Goal: Information Seeking & Learning: Learn about a topic

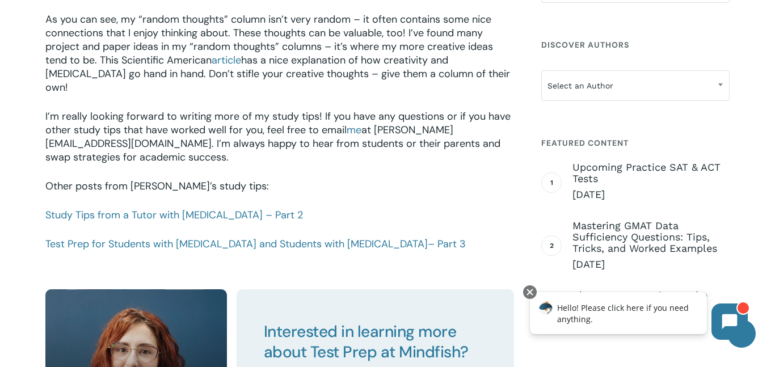
scroll to position [1609, 0]
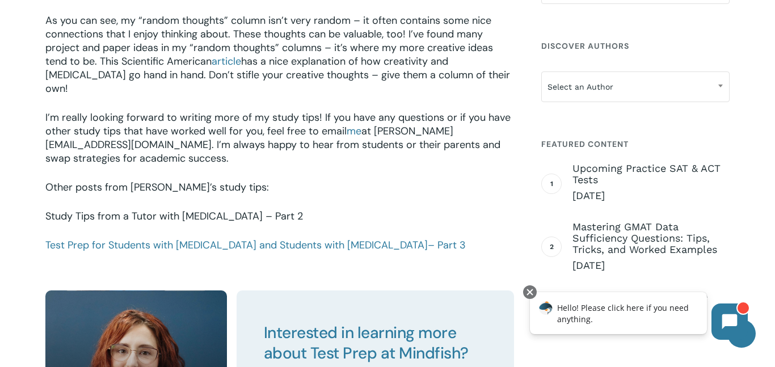
click at [230, 209] on link "Study Tips from a Tutor with [MEDICAL_DATA] – Part 2" at bounding box center [174, 216] width 258 height 14
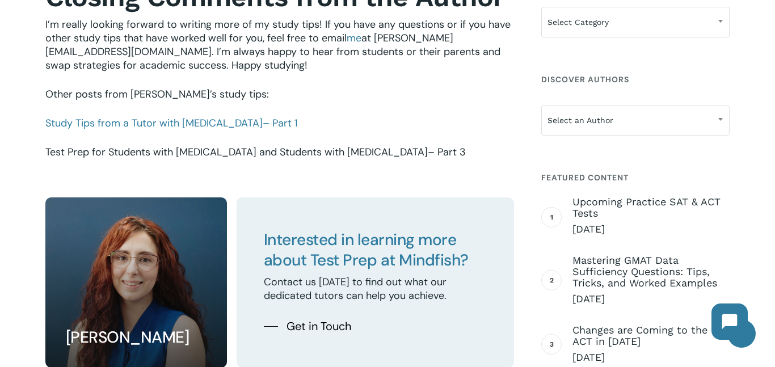
scroll to position [1298, 0]
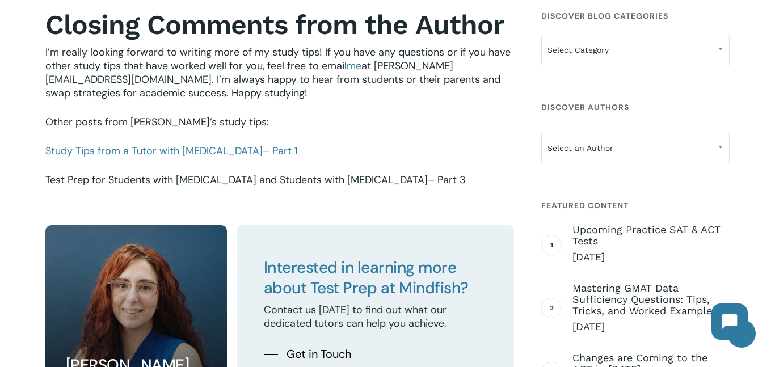
click at [428, 176] on span "– Part 3" at bounding box center [447, 180] width 38 height 14
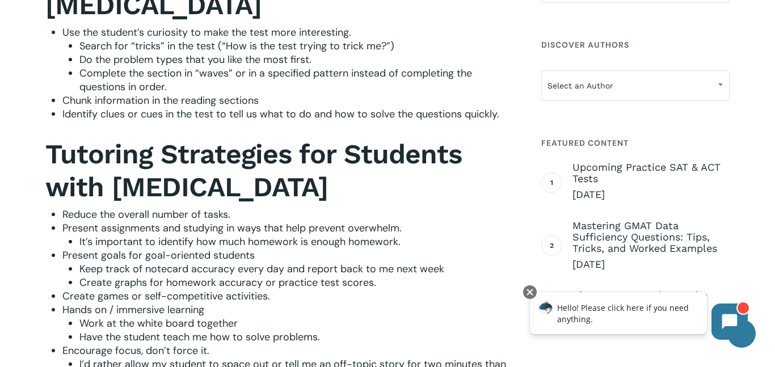
scroll to position [728, 0]
